Goal: Transaction & Acquisition: Purchase product/service

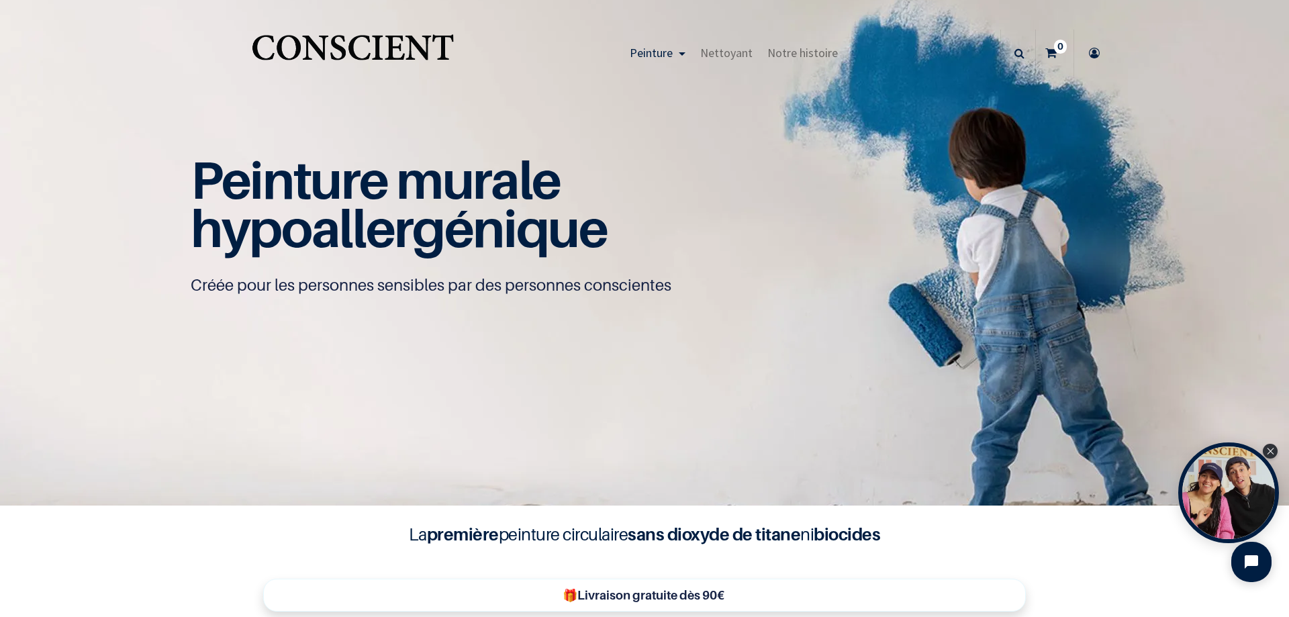
scroll to position [1, 0]
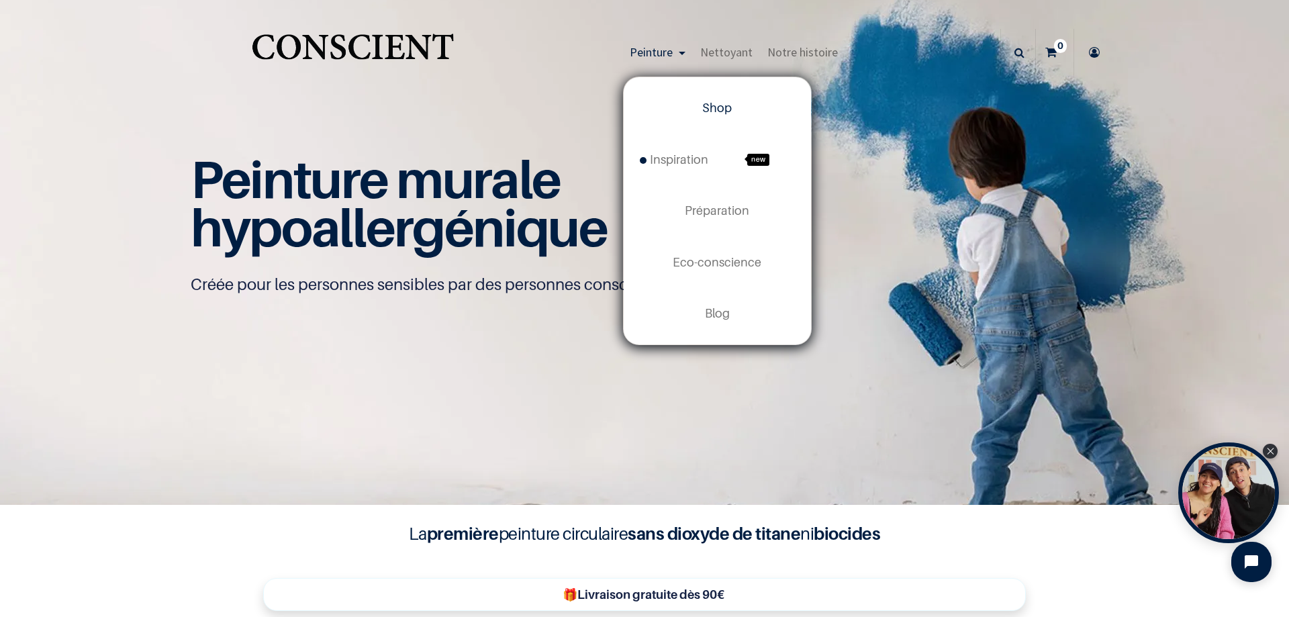
click at [747, 104] on link "Shop" at bounding box center [717, 108] width 187 height 51
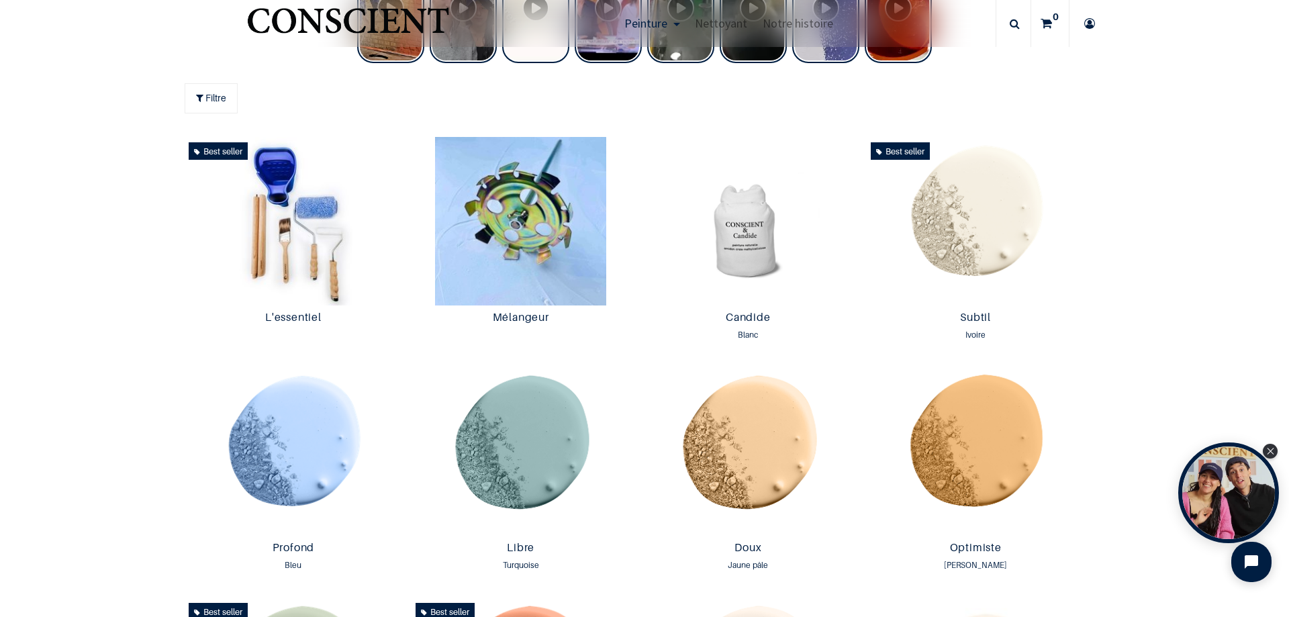
scroll to position [739, 0]
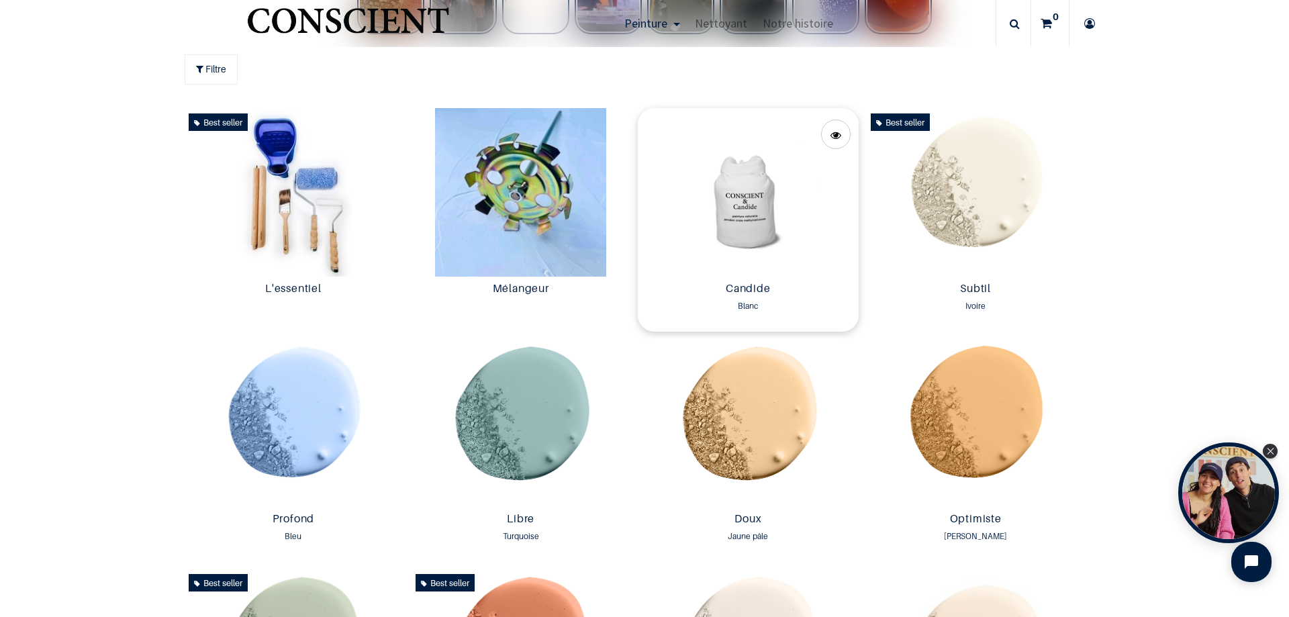
click at [715, 185] on img at bounding box center [748, 192] width 221 height 169
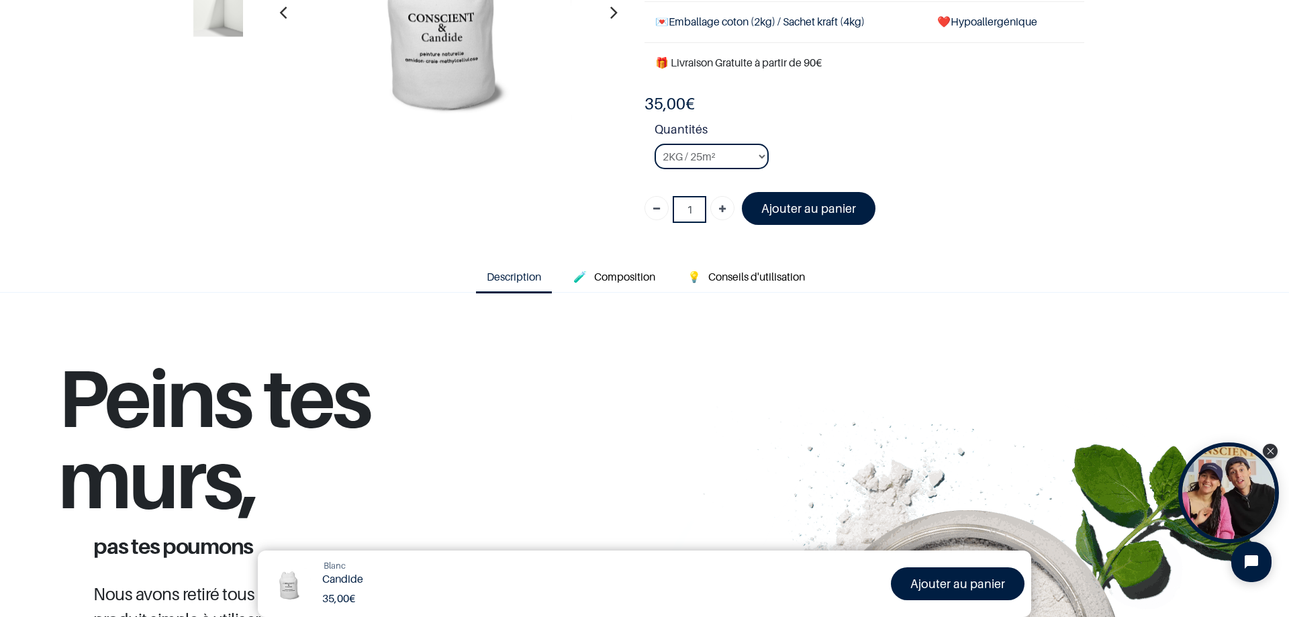
scroll to position [97, 0]
